Goal: Check status

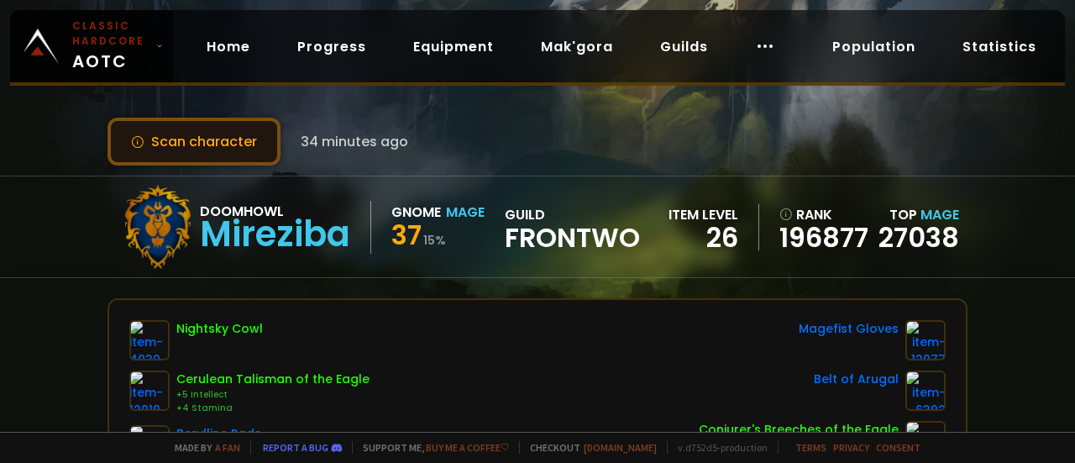
click at [225, 142] on button "Scan character" at bounding box center [193, 142] width 173 height 48
click at [230, 145] on button "Scan character" at bounding box center [193, 142] width 173 height 48
click at [201, 139] on button "Scan character" at bounding box center [193, 142] width 173 height 48
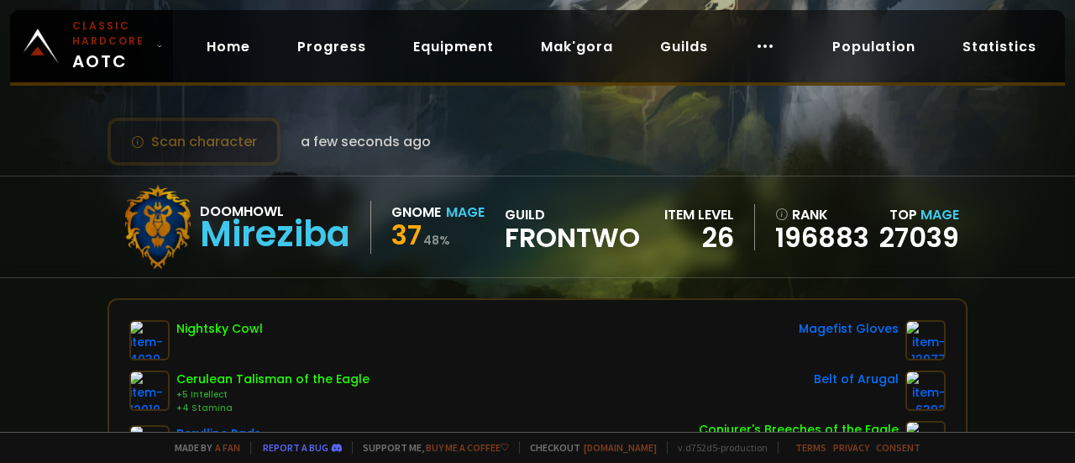
click at [426, 111] on div "Scan character a few seconds ago Doomhowl Mireziba Gnome Mage 37 48 % guild Fro…" at bounding box center [537, 216] width 1075 height 432
click at [238, 144] on button "Scan character" at bounding box center [193, 142] width 173 height 48
click at [416, 108] on div "Scan character a few seconds ago Doomhowl Mireziba Gnome Mage 37 48 % guild Fro…" at bounding box center [537, 216] width 1075 height 432
